Goal: Information Seeking & Learning: Learn about a topic

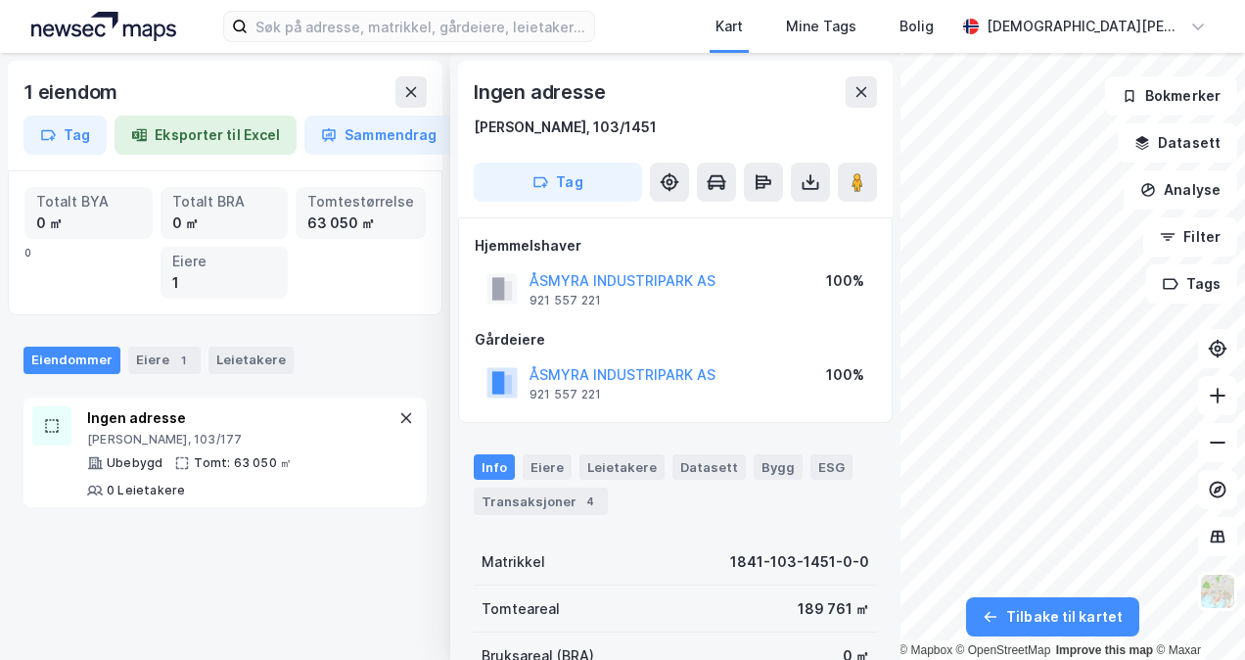
click at [863, 93] on icon at bounding box center [862, 92] width 16 height 16
